Goal: Information Seeking & Learning: Learn about a topic

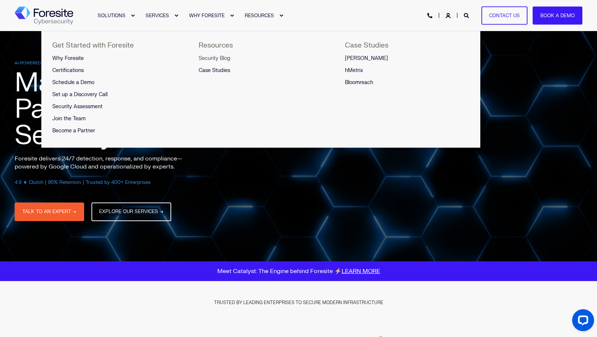
click at [214, 59] on span "Security Blog" at bounding box center [215, 58] width 32 height 6
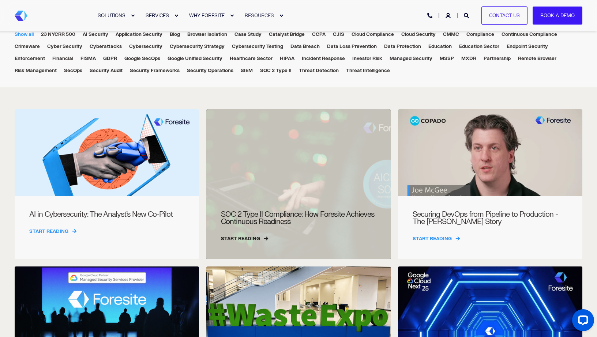
scroll to position [176, 0]
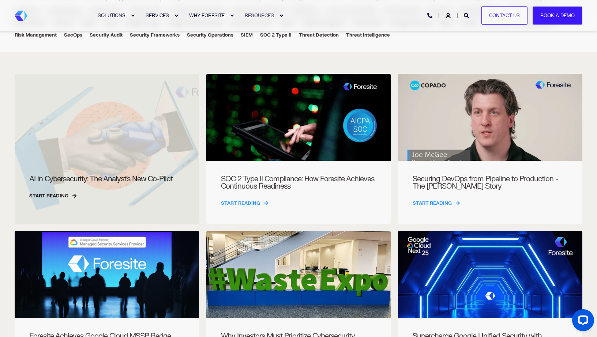
click at [109, 118] on div at bounding box center [107, 149] width 184 height 150
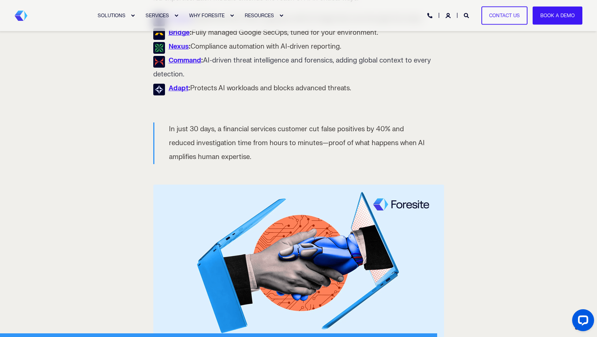
scroll to position [1338, 0]
